Goal: Information Seeking & Learning: Learn about a topic

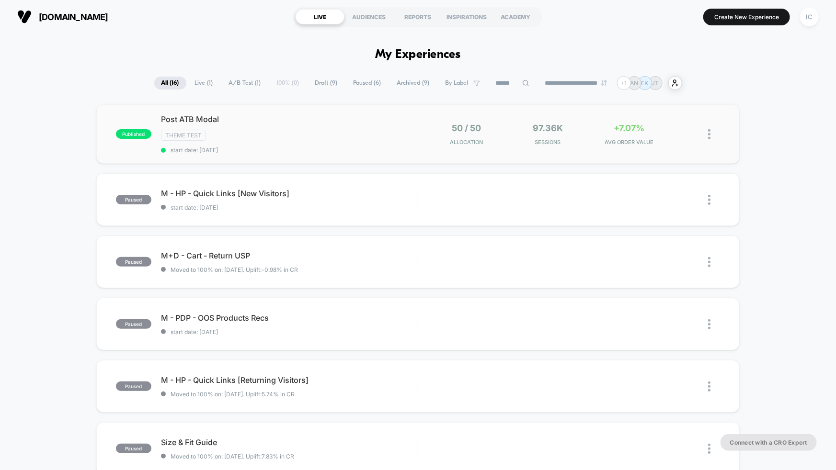
click at [297, 147] on span "start date: [DATE]" at bounding box center [289, 150] width 257 height 7
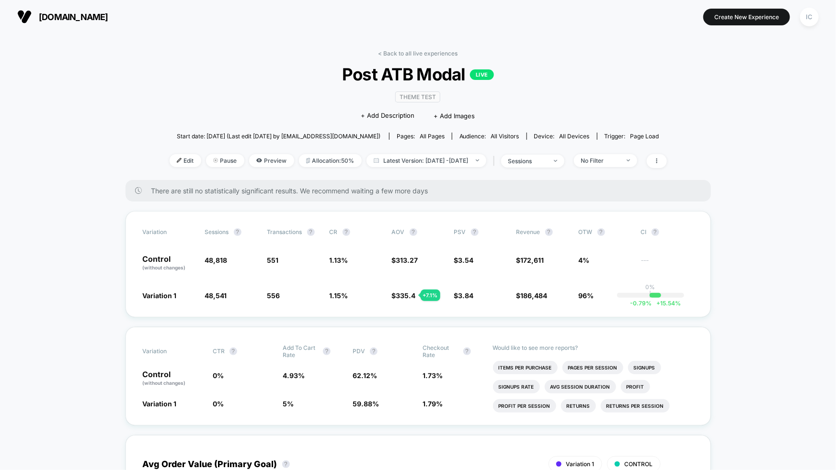
click at [650, 366] on li "Signups" at bounding box center [644, 367] width 33 height 13
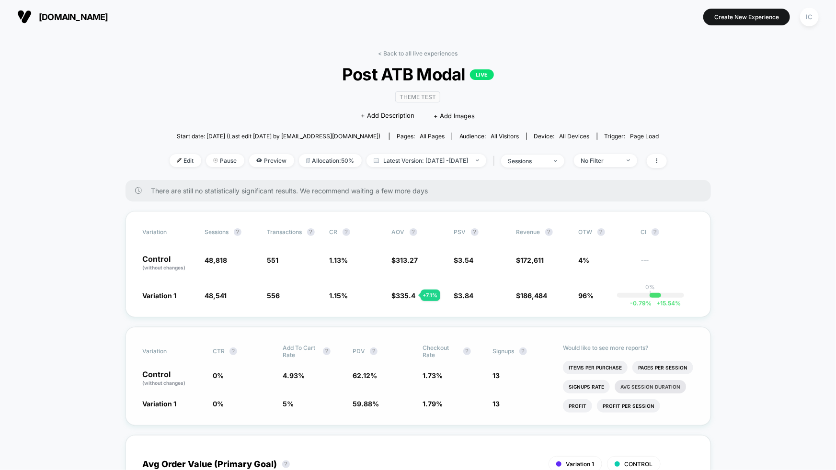
click at [646, 384] on li "Avg Session Duration" at bounding box center [650, 386] width 71 height 13
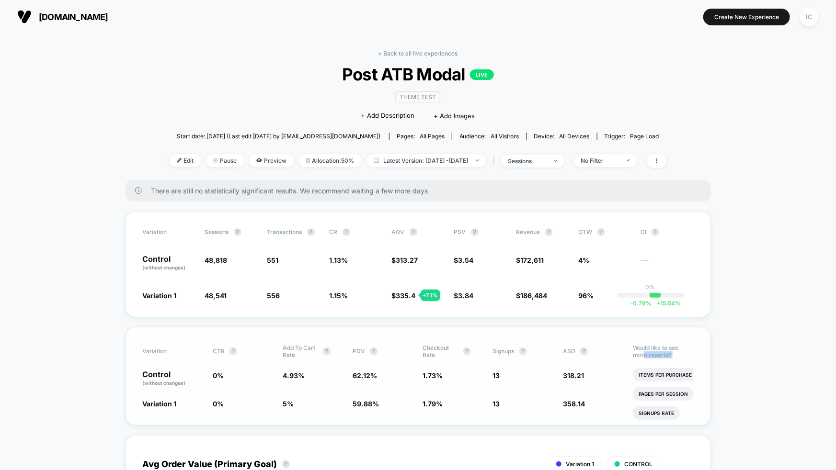
drag, startPoint x: 682, startPoint y: 357, endPoint x: 645, endPoint y: 355, distance: 37.4
click at [645, 355] on div "Would like to see more reports? Items Per Purchase Pages Per Session Signups Ra…" at bounding box center [663, 377] width 60 height 98
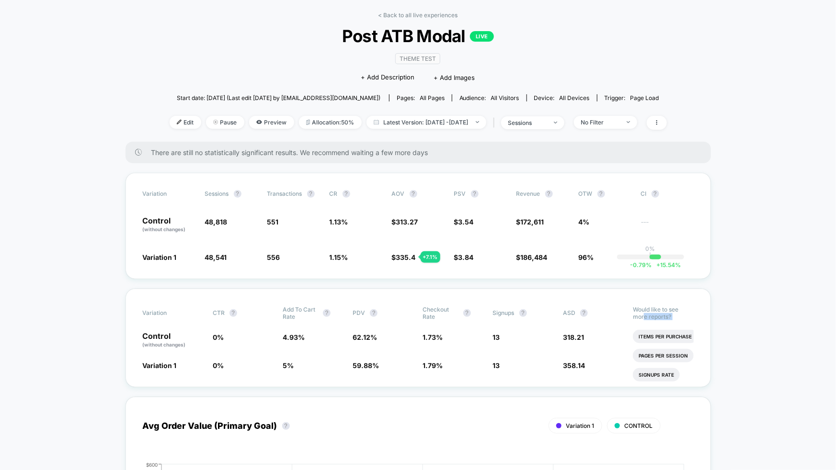
scroll to position [38, 0]
click at [675, 358] on li "Pages Per Session" at bounding box center [663, 355] width 61 height 13
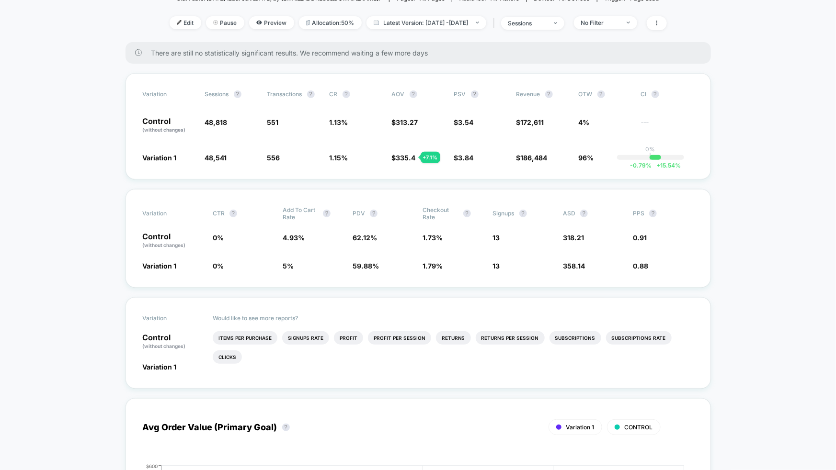
scroll to position [138, 0]
click at [452, 338] on li "Returns" at bounding box center [453, 337] width 35 height 13
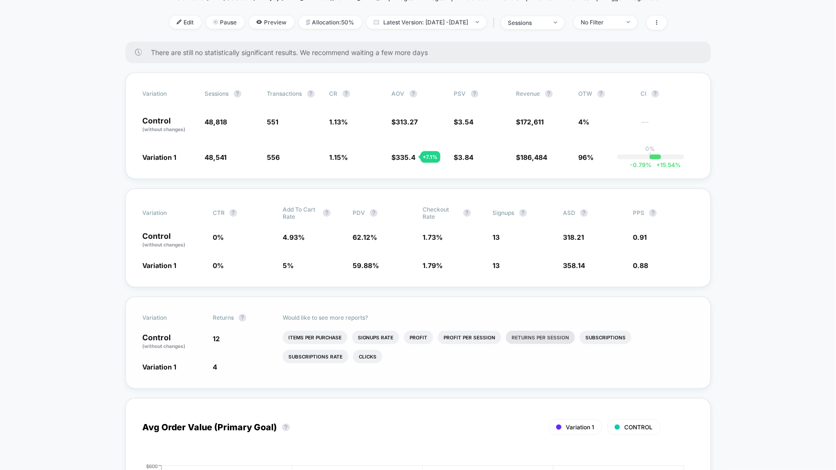
click at [530, 340] on li "Returns Per Session" at bounding box center [540, 337] width 69 height 13
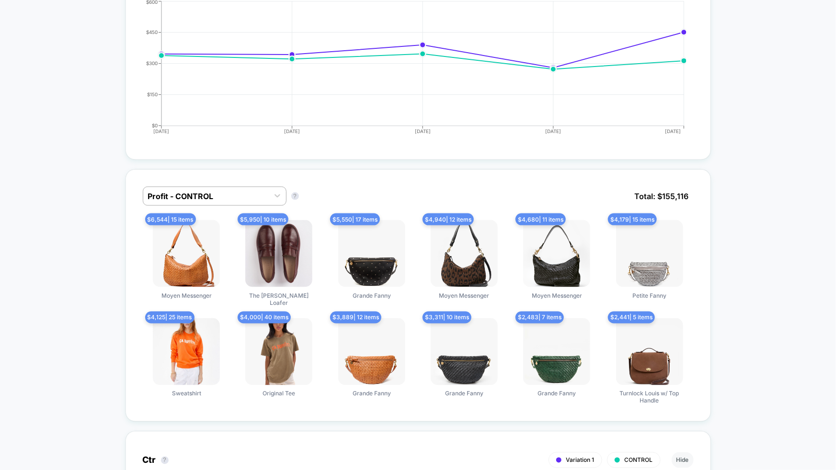
scroll to position [693, 0]
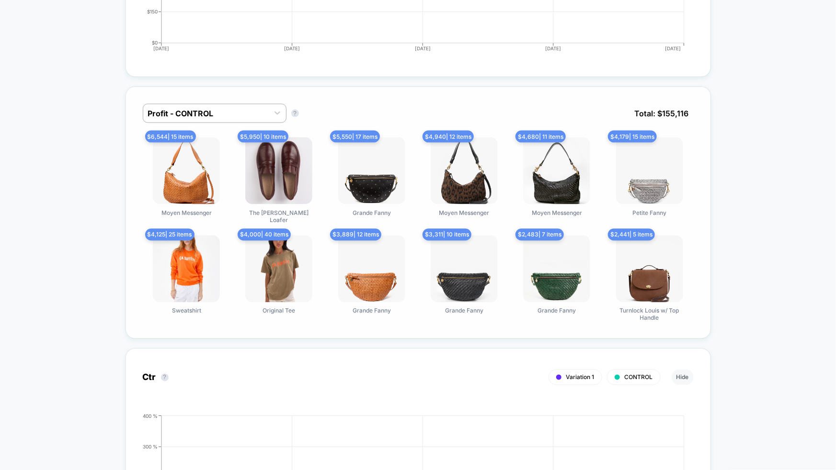
click at [539, 107] on div "Profit - CONTROL Profit - CONTROL ? Total: $ 155,116" at bounding box center [418, 121] width 551 height 34
click at [278, 112] on icon at bounding box center [278, 113] width 6 height 3
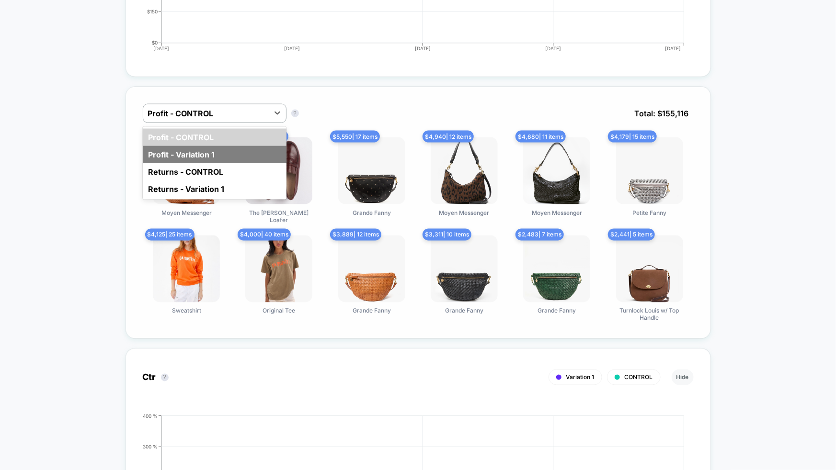
click at [257, 149] on div "Profit - Variation 1" at bounding box center [215, 154] width 144 height 17
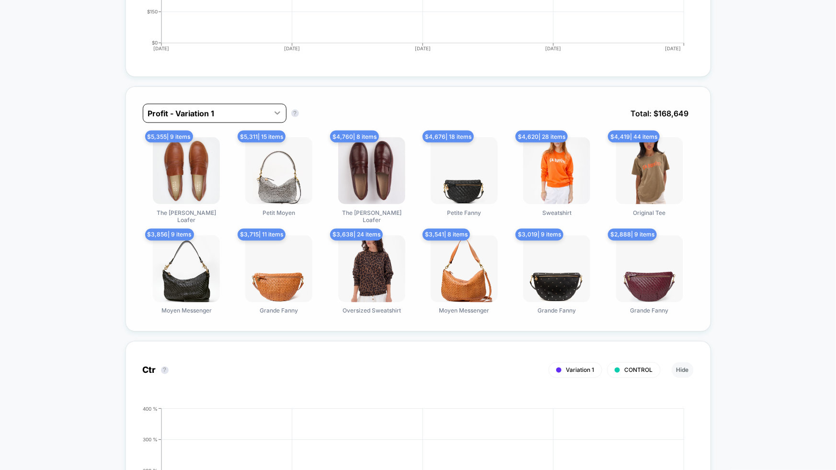
click at [274, 115] on icon at bounding box center [278, 113] width 10 height 10
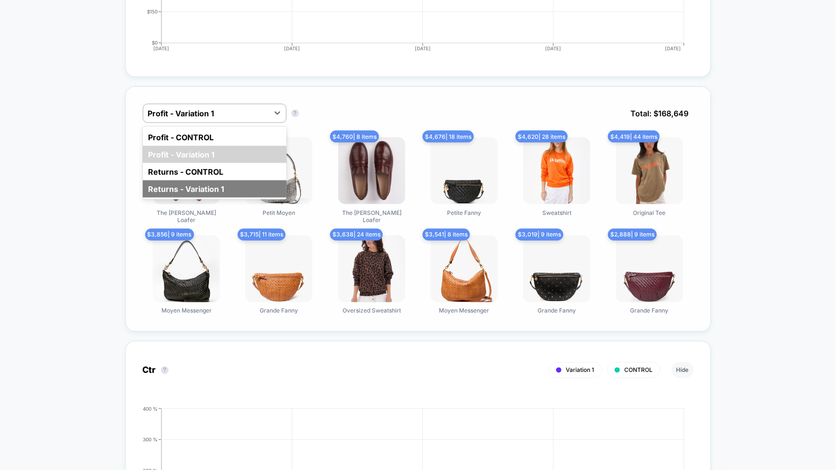
click at [275, 181] on div "Returns - Variation 1" at bounding box center [215, 189] width 144 height 17
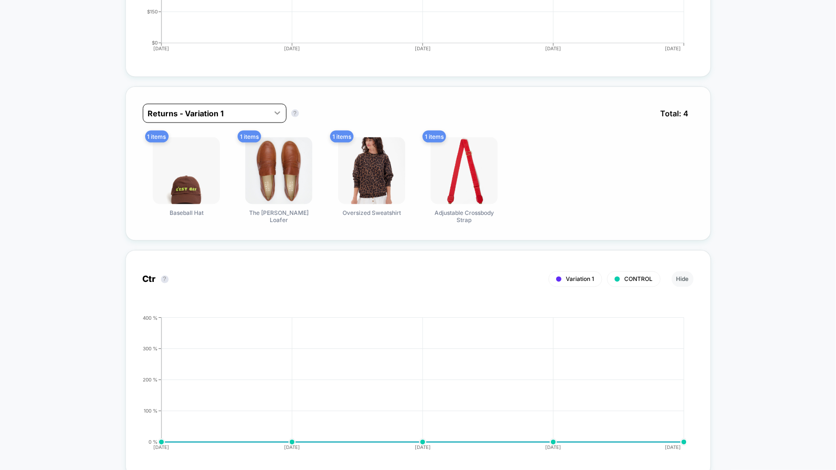
click at [285, 110] on div at bounding box center [277, 112] width 17 height 17
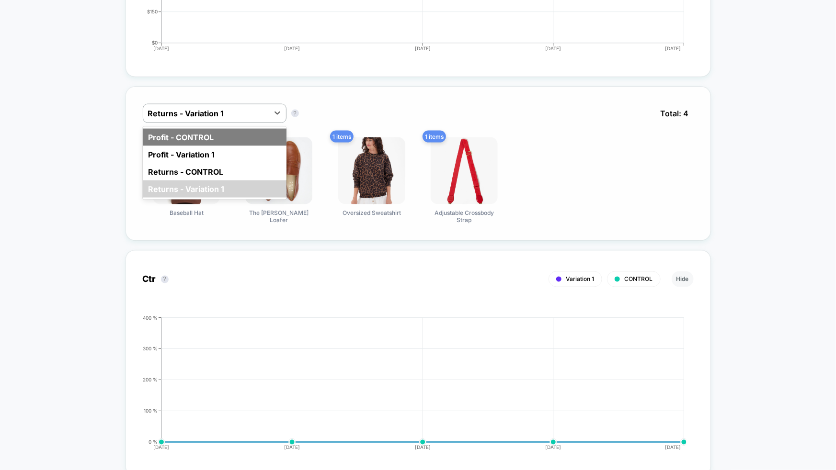
click at [249, 138] on div "Profit - CONTROL" at bounding box center [215, 137] width 144 height 17
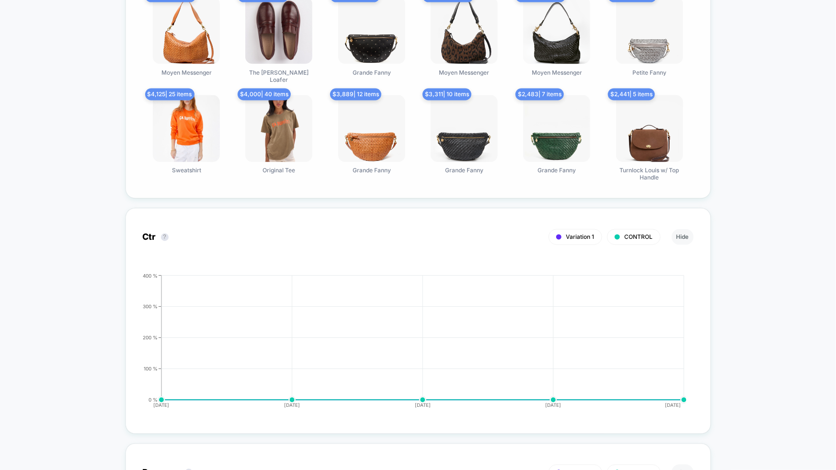
scroll to position [849, 0]
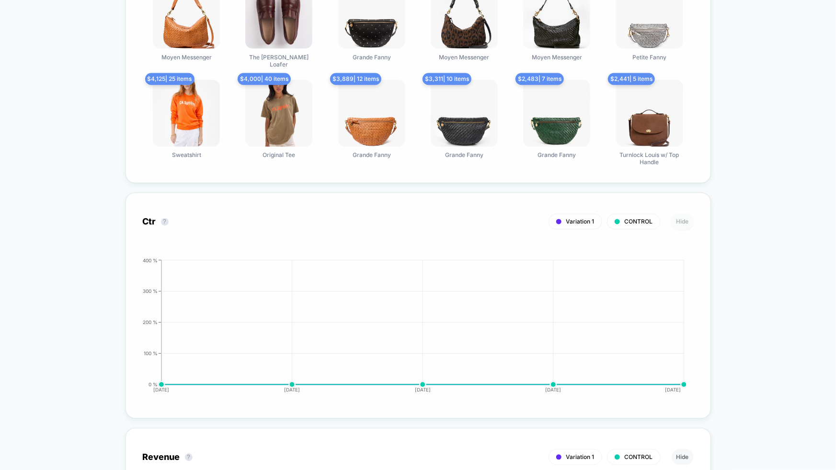
click at [683, 214] on button "Hide" at bounding box center [683, 222] width 22 height 16
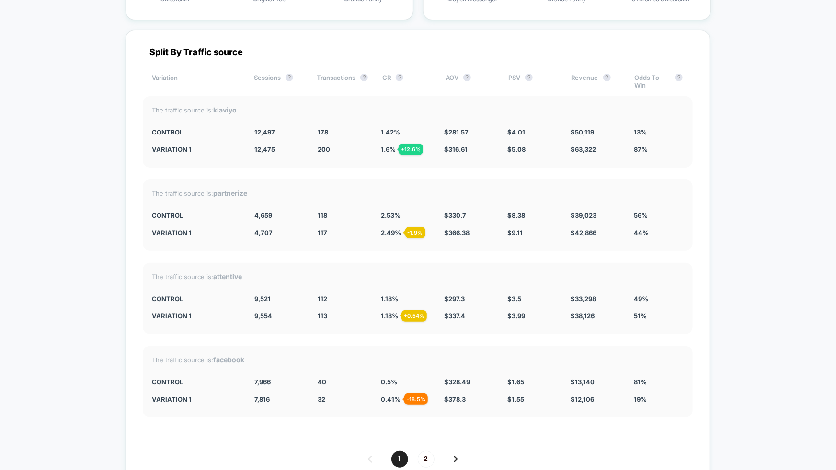
scroll to position [3692, 0]
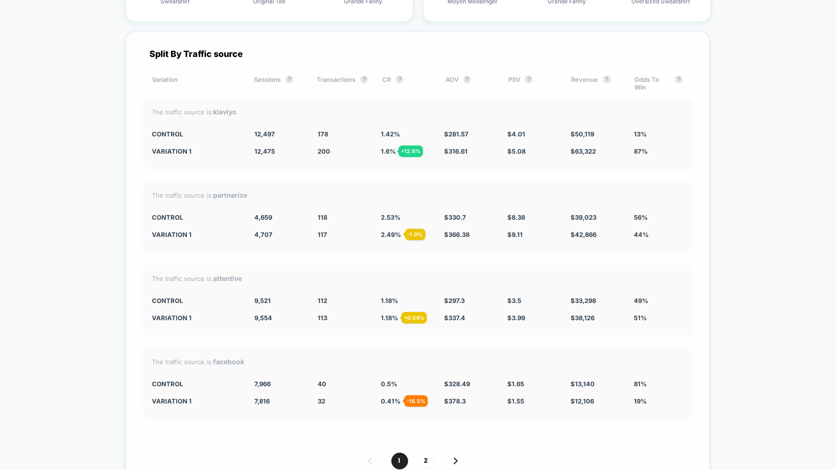
click at [454, 458] on img at bounding box center [456, 461] width 4 height 7
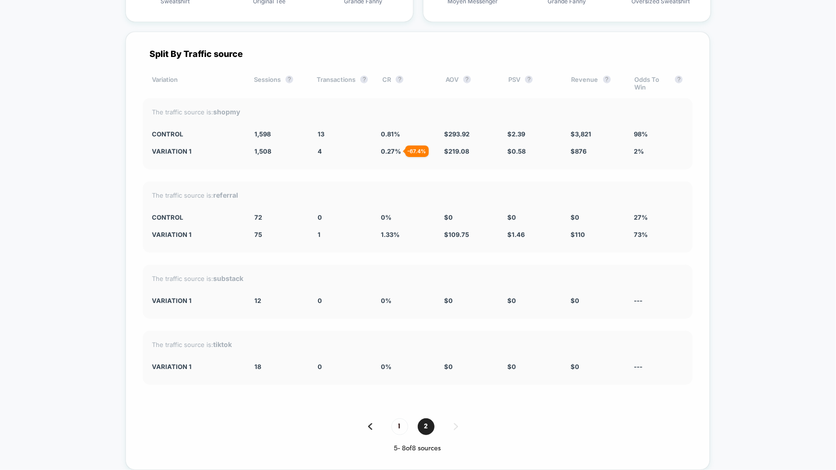
scroll to position [3690, 0]
click at [384, 145] on div "The traffic source is: shopmy CONTROL 1,598 13 0.81 % $ 293.92 $ 2.39 $ 3,821 9…" at bounding box center [418, 135] width 550 height 71
click at [400, 421] on span "1" at bounding box center [399, 429] width 17 height 17
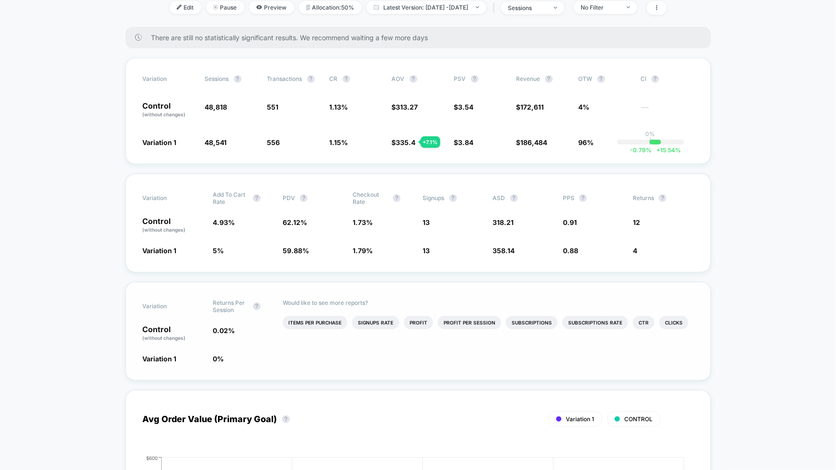
scroll to position [0, 0]
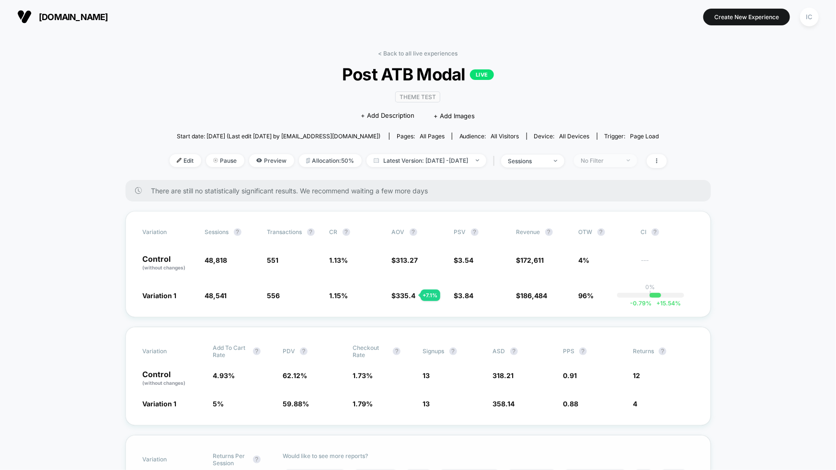
click at [627, 161] on div at bounding box center [622, 161] width 7 height 0
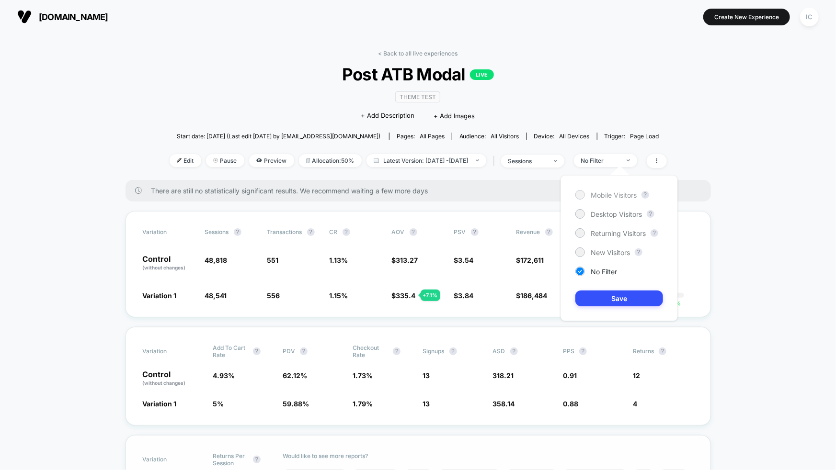
click at [615, 197] on span "Mobile Visitors" at bounding box center [614, 195] width 46 height 8
click at [627, 302] on button "Save" at bounding box center [619, 299] width 88 height 16
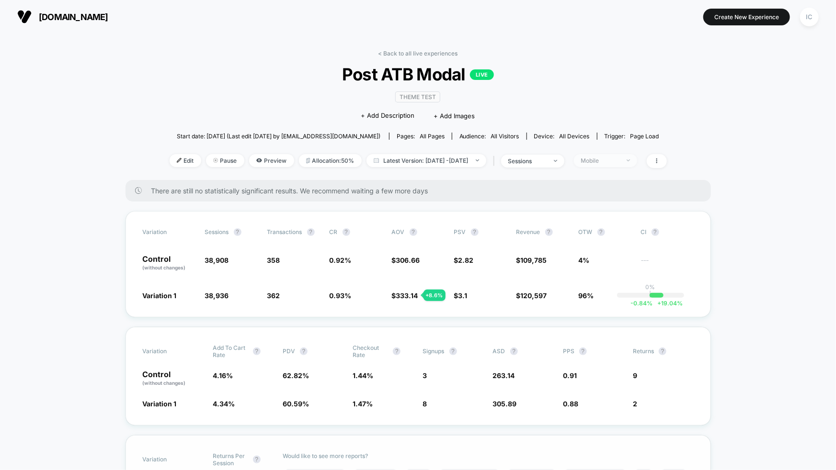
click at [619, 162] on div "Mobile" at bounding box center [600, 160] width 38 height 7
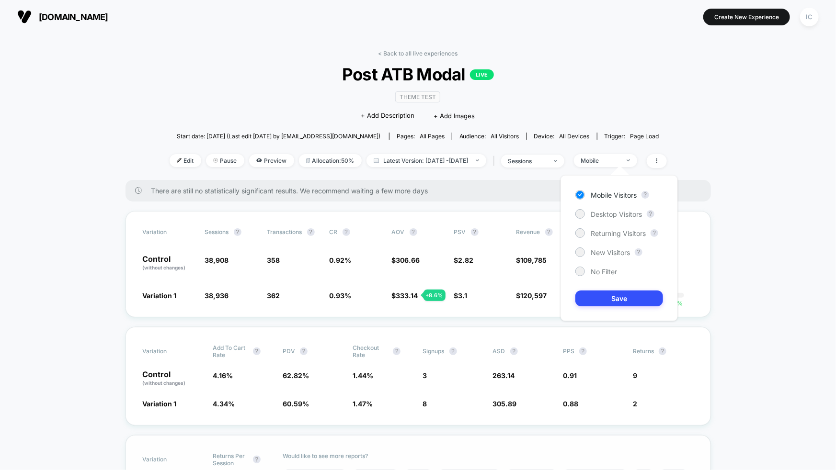
click at [611, 221] on div "Mobile Visitors ? Desktop Visitors ? Returning Visitors ? New Visitors ? No Fil…" at bounding box center [619, 248] width 117 height 146
click at [611, 214] on span "Desktop Visitors" at bounding box center [616, 214] width 51 height 8
click at [620, 299] on button "Save" at bounding box center [619, 299] width 88 height 16
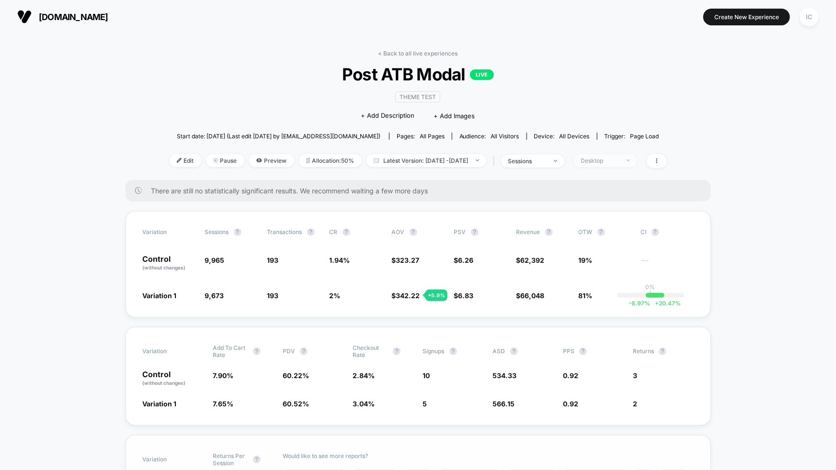
click at [619, 157] on div "Desktop" at bounding box center [600, 160] width 38 height 7
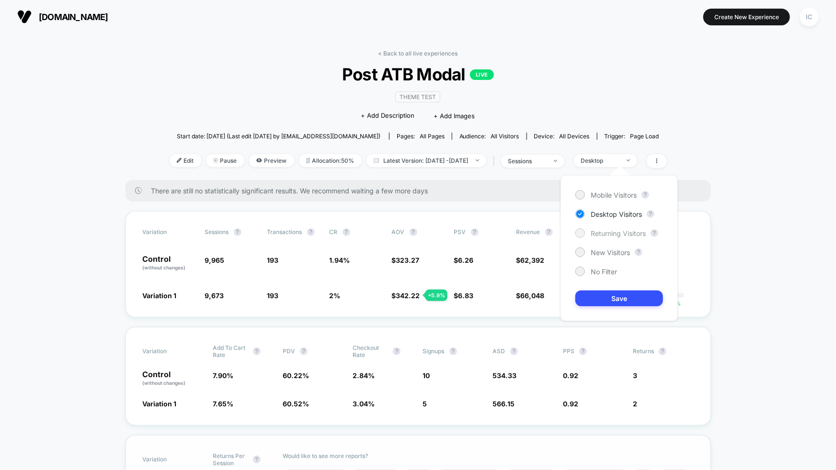
click at [608, 236] on span "Returning Visitors" at bounding box center [618, 233] width 55 height 8
click at [628, 296] on button "Save" at bounding box center [619, 299] width 88 height 16
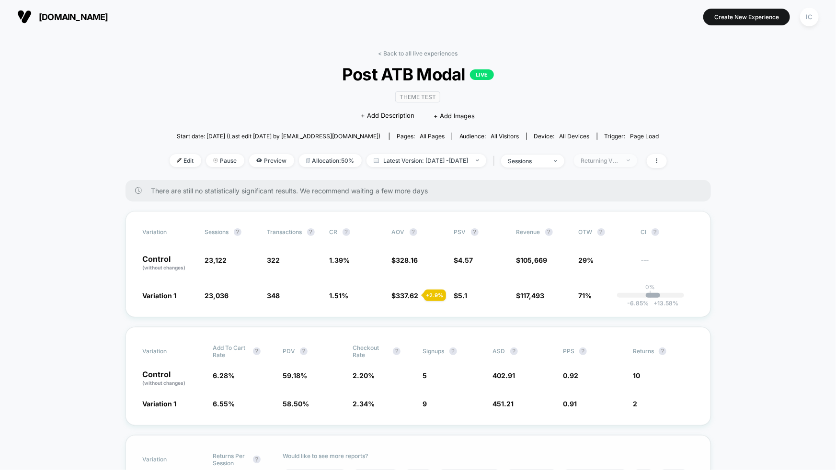
click at [613, 158] on div "Returning Visitors" at bounding box center [600, 160] width 38 height 7
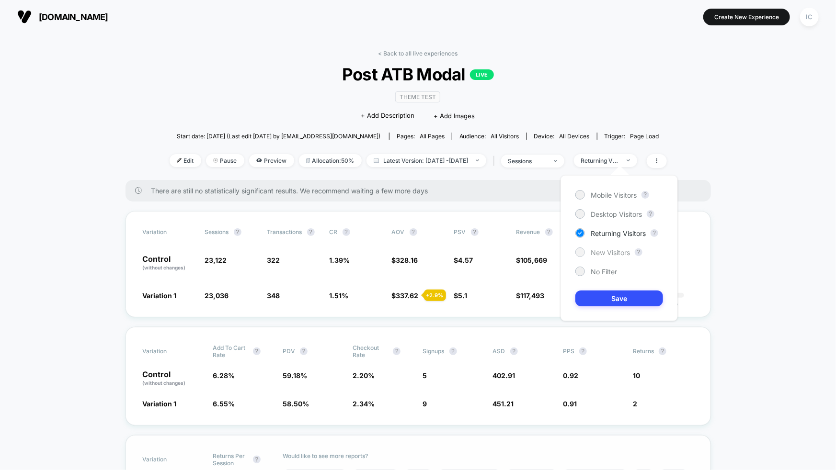
click at [603, 256] on span "New Visitors" at bounding box center [610, 253] width 39 height 8
click at [617, 299] on button "Save" at bounding box center [619, 299] width 88 height 16
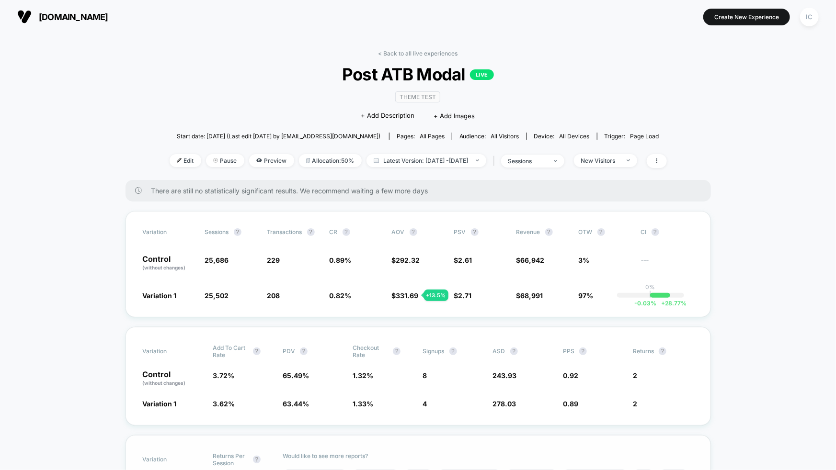
click at [805, 20] on div "IC" at bounding box center [809, 17] width 19 height 19
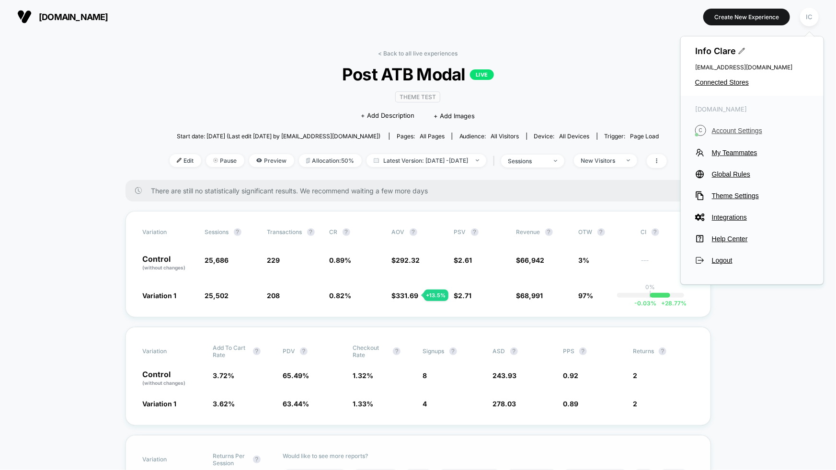
click at [730, 132] on span "Account Settings" at bounding box center [760, 131] width 97 height 8
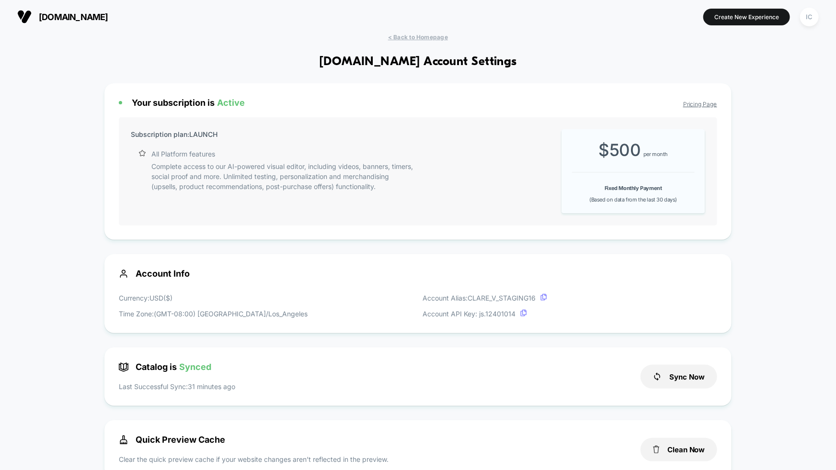
click at [710, 105] on link "Pricing Page" at bounding box center [700, 104] width 34 height 7
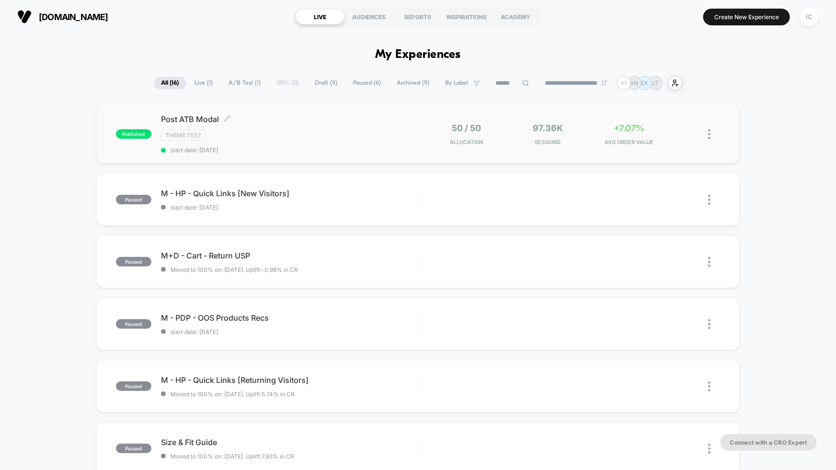
click at [308, 136] on div "Theme Test" at bounding box center [289, 135] width 257 height 11
